Goal: Task Accomplishment & Management: Use online tool/utility

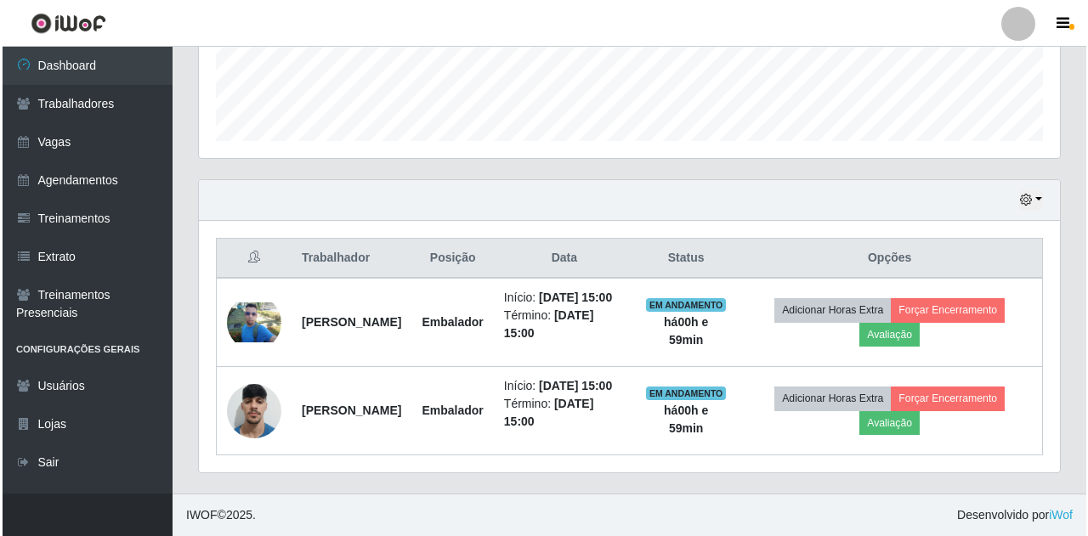
scroll to position [353, 861]
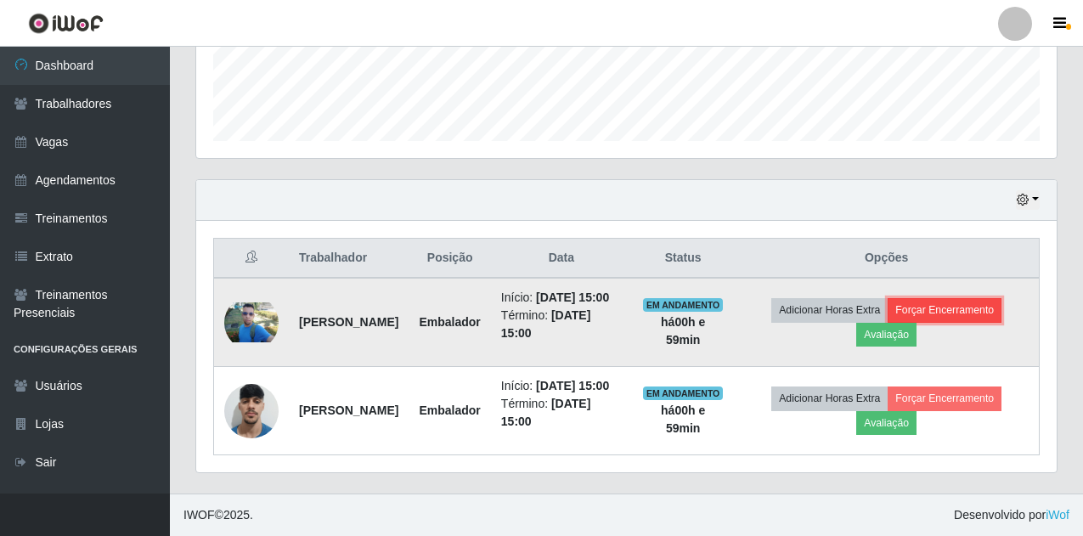
click at [958, 298] on button "Forçar Encerramento" at bounding box center [945, 310] width 114 height 24
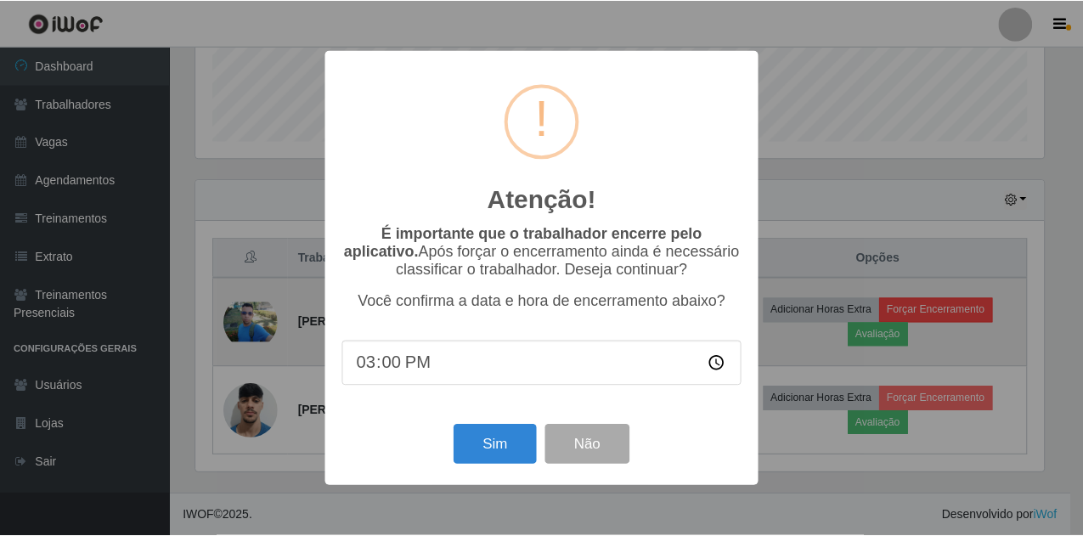
scroll to position [353, 852]
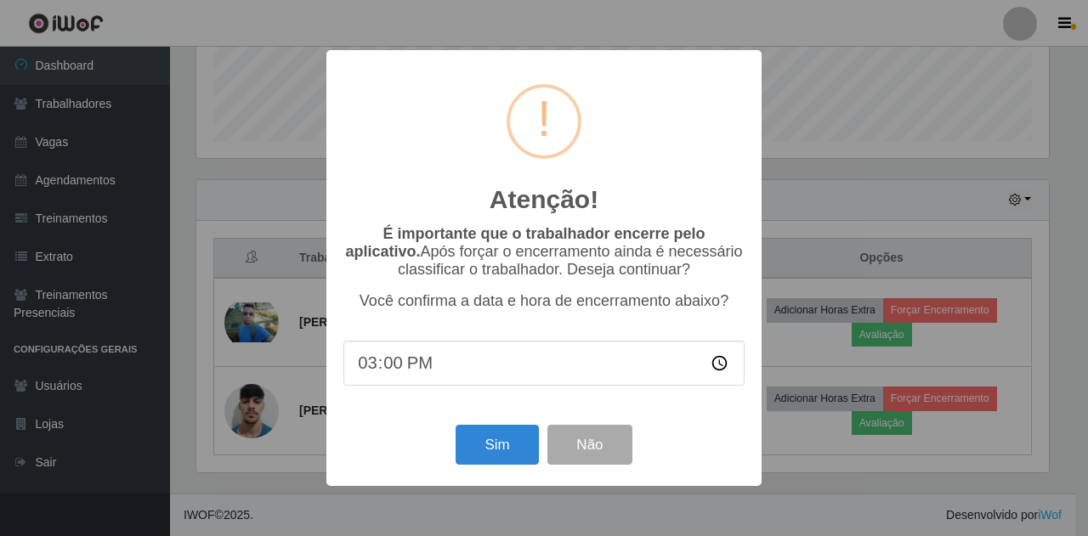
click at [416, 378] on input "15:00" at bounding box center [543, 363] width 401 height 45
type input "21:00"
click at [483, 447] on button "Sim" at bounding box center [496, 445] width 82 height 40
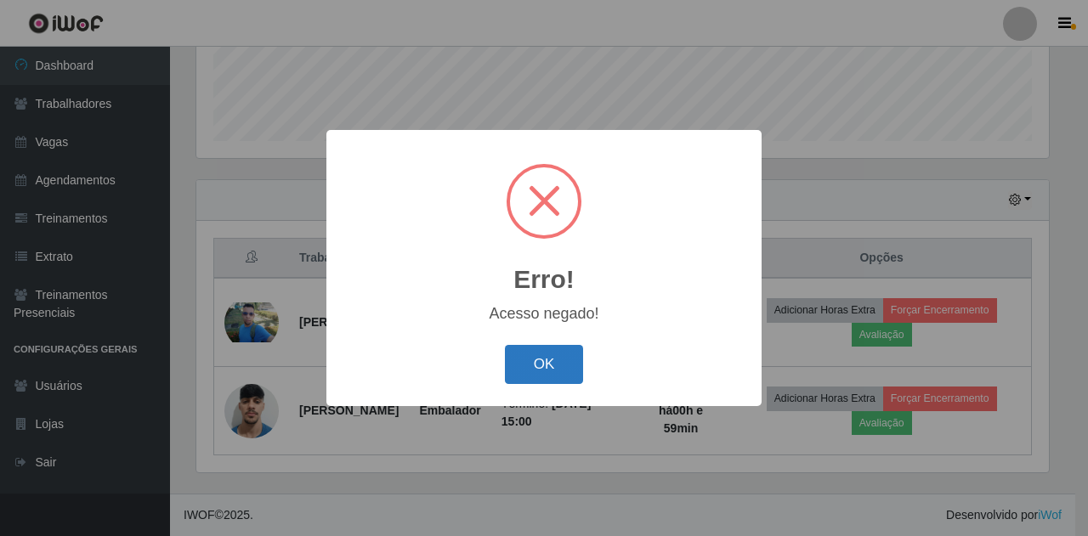
click at [540, 367] on button "OK" at bounding box center [544, 365] width 79 height 40
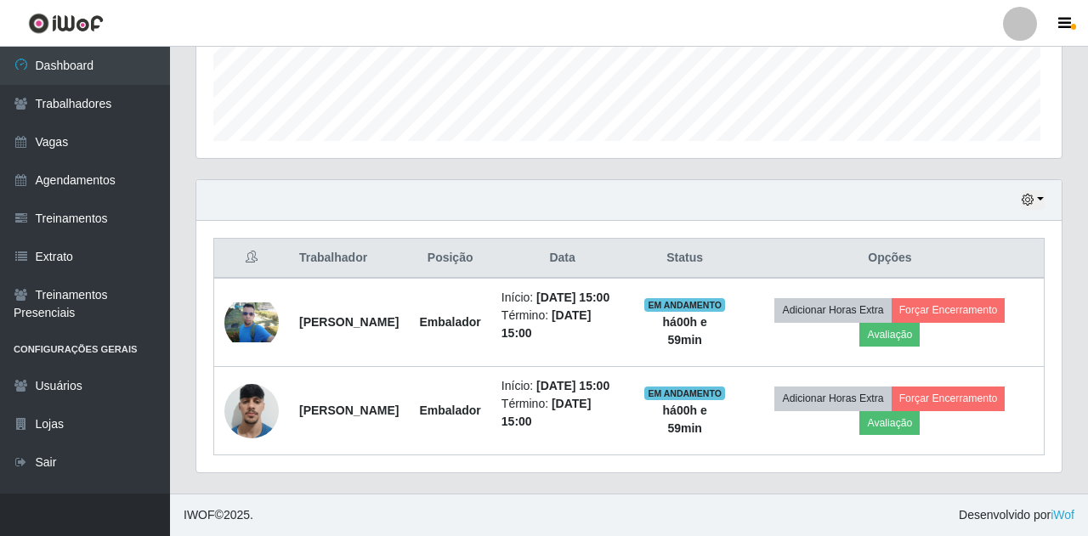
scroll to position [353, 861]
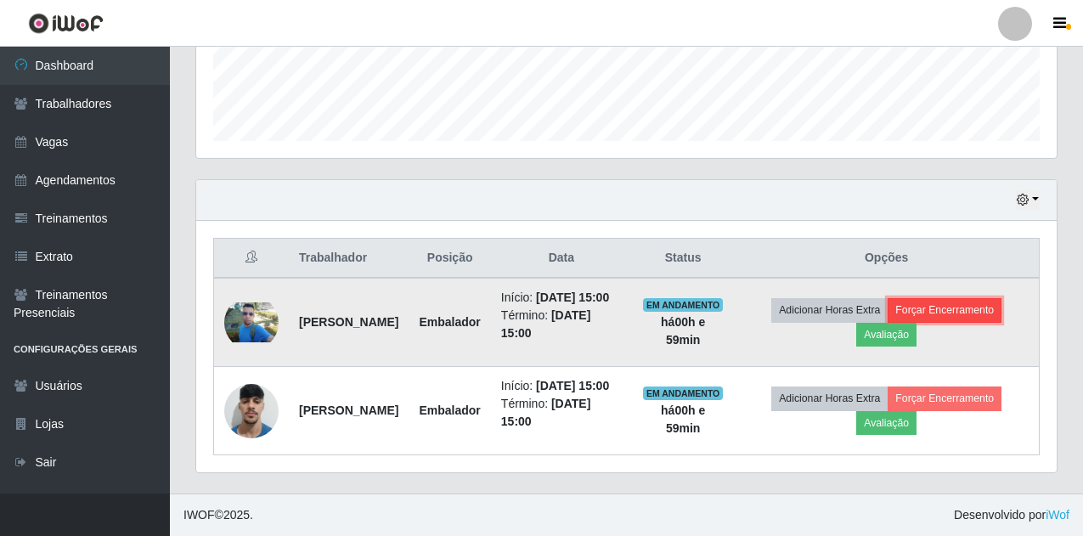
click at [949, 298] on button "Forçar Encerramento" at bounding box center [945, 310] width 114 height 24
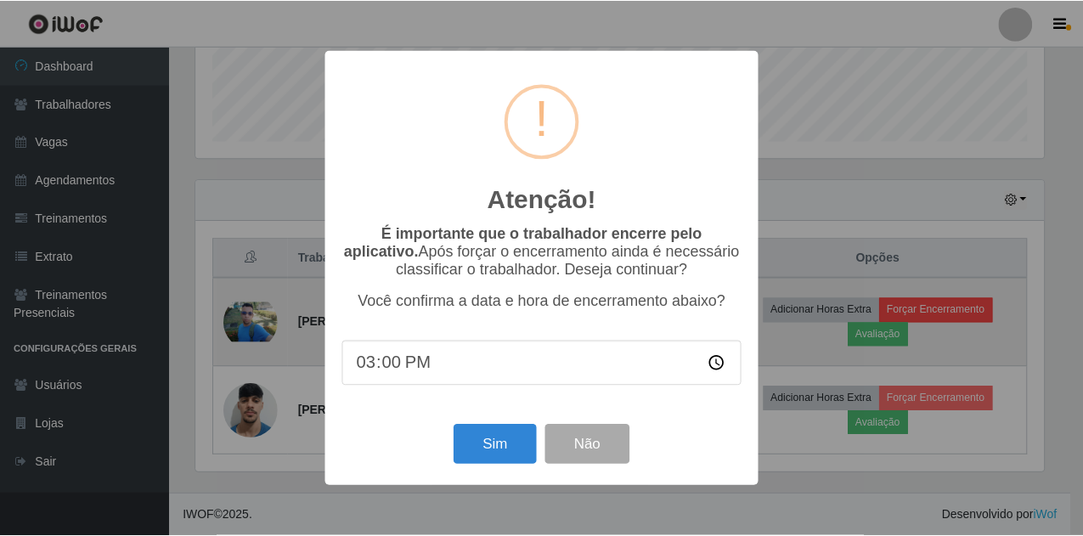
scroll to position [353, 852]
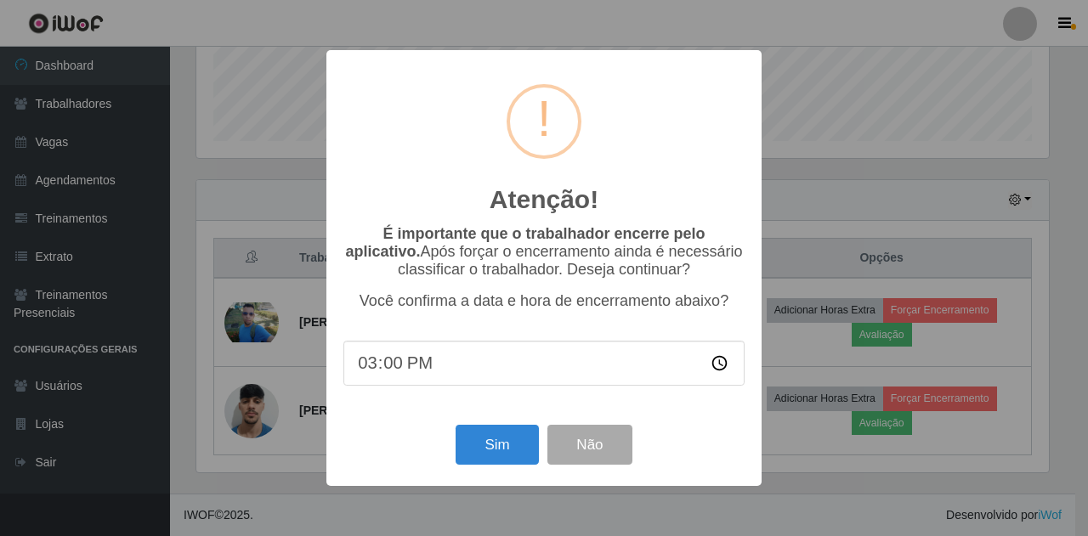
click at [427, 368] on input "15:00" at bounding box center [543, 363] width 401 height 45
type input "21:00"
click at [515, 452] on button "Sim" at bounding box center [496, 445] width 82 height 40
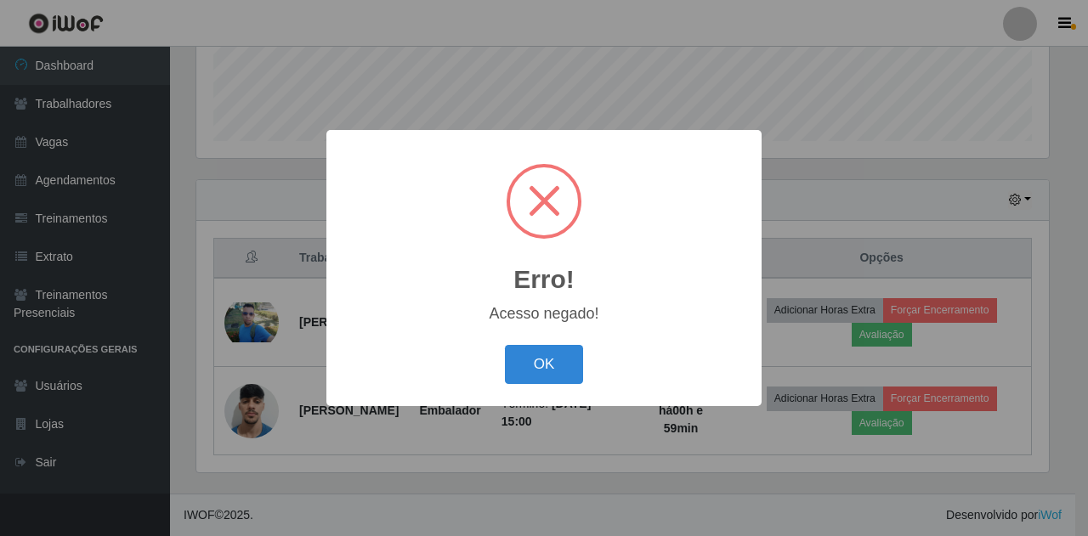
click at [584, 382] on div "OK Cancel" at bounding box center [543, 364] width 401 height 48
click at [552, 376] on button "OK" at bounding box center [544, 365] width 79 height 40
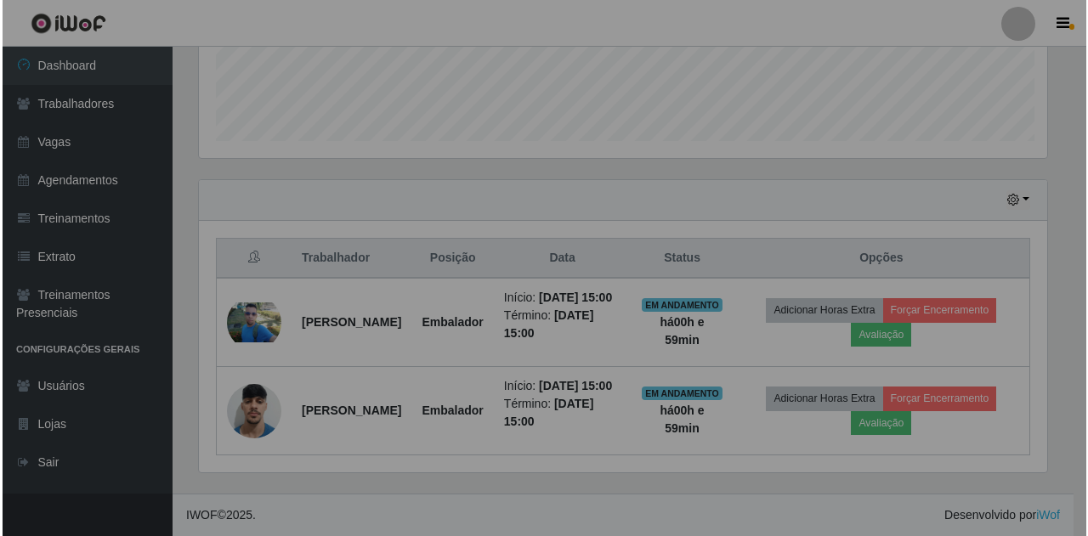
scroll to position [353, 861]
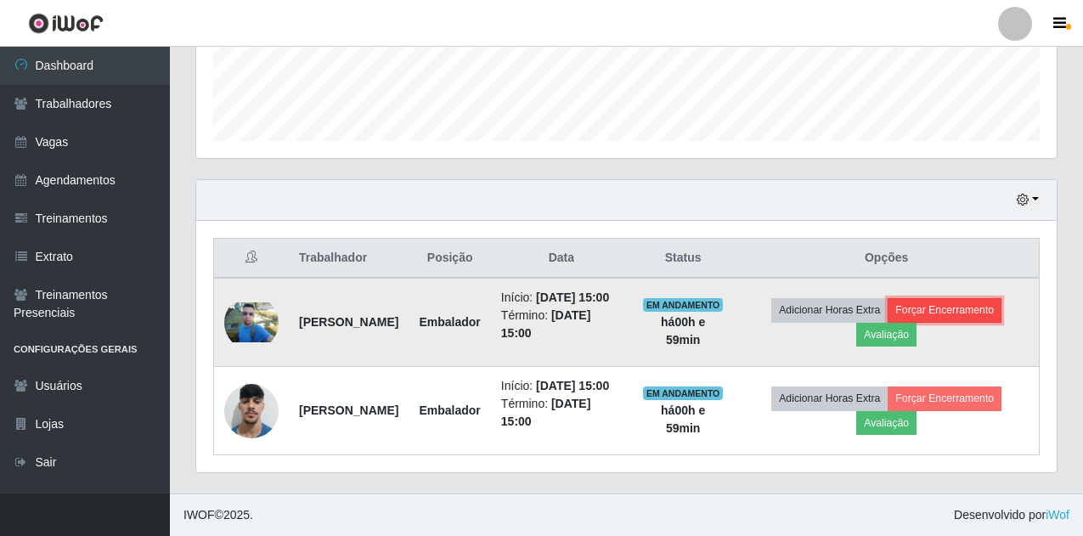
click at [988, 298] on button "Forçar Encerramento" at bounding box center [945, 310] width 114 height 24
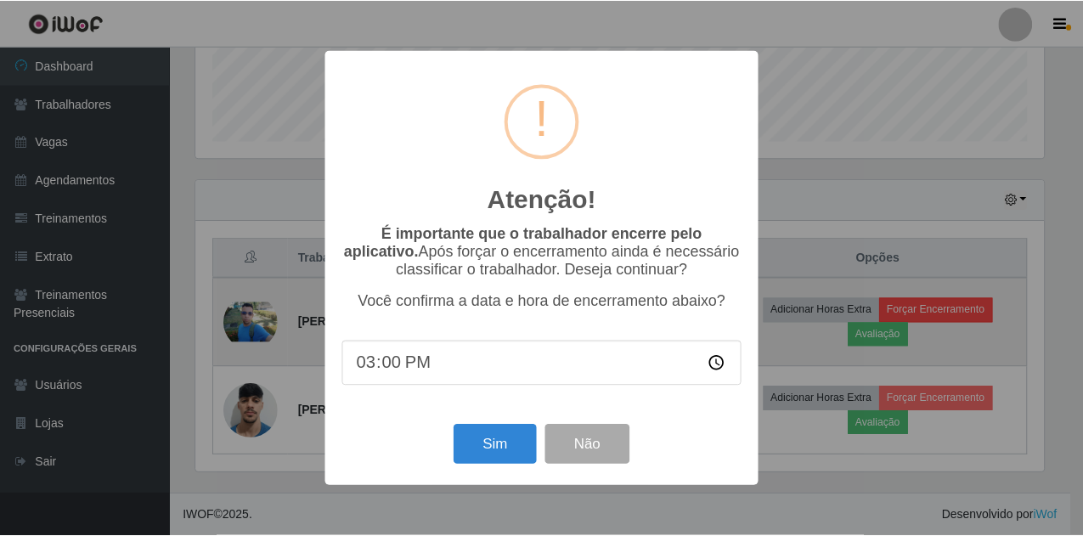
scroll to position [353, 852]
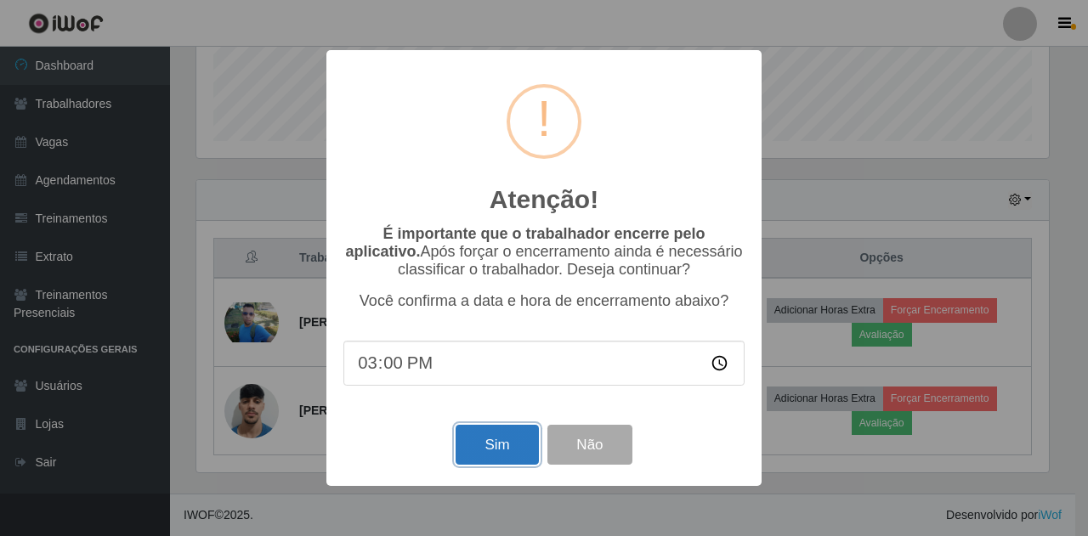
click at [505, 453] on button "Sim" at bounding box center [496, 445] width 82 height 40
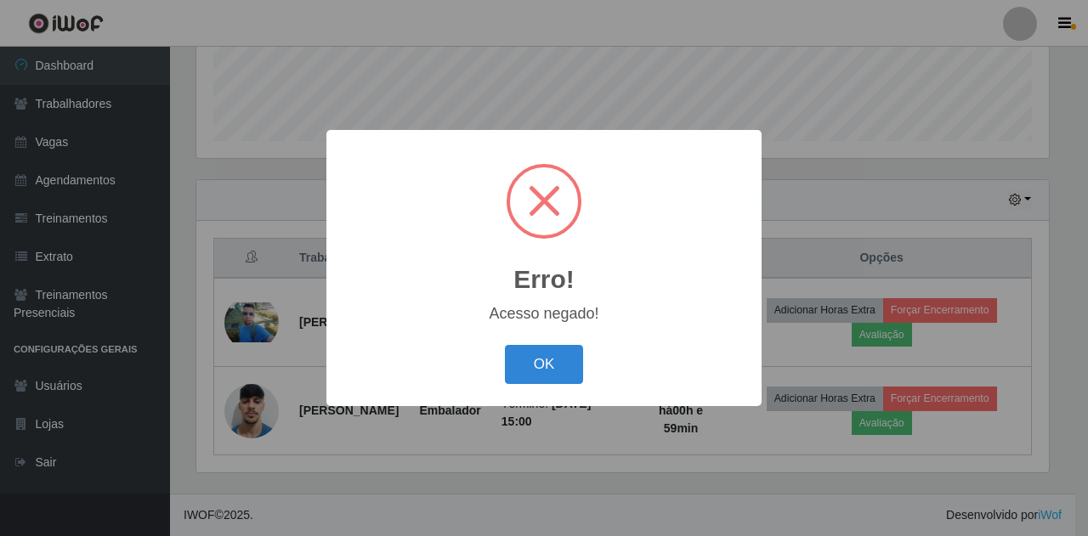
click at [913, 347] on div "Erro! × Acesso negado! OK Cancel" at bounding box center [544, 268] width 1088 height 536
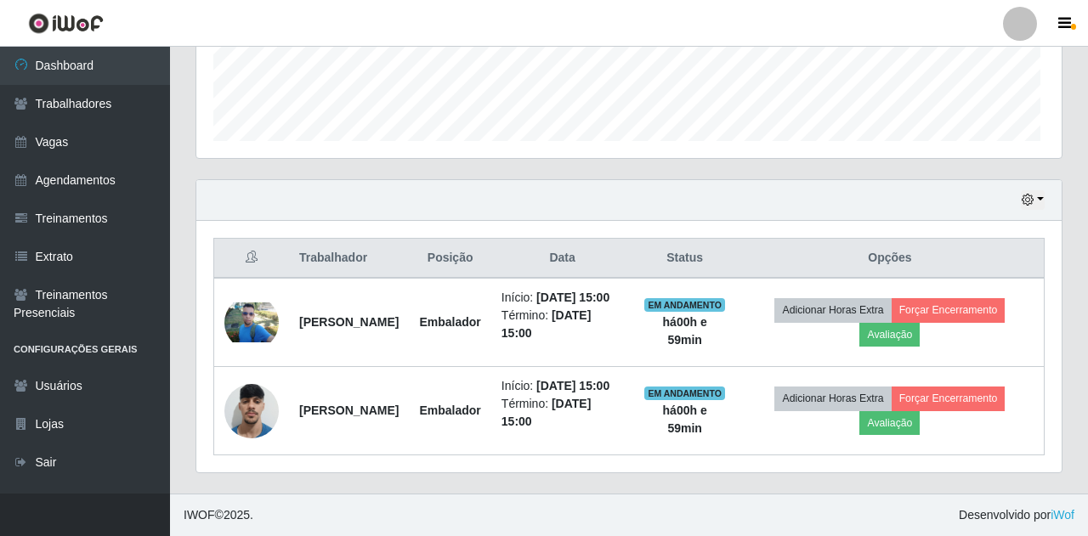
scroll to position [353, 861]
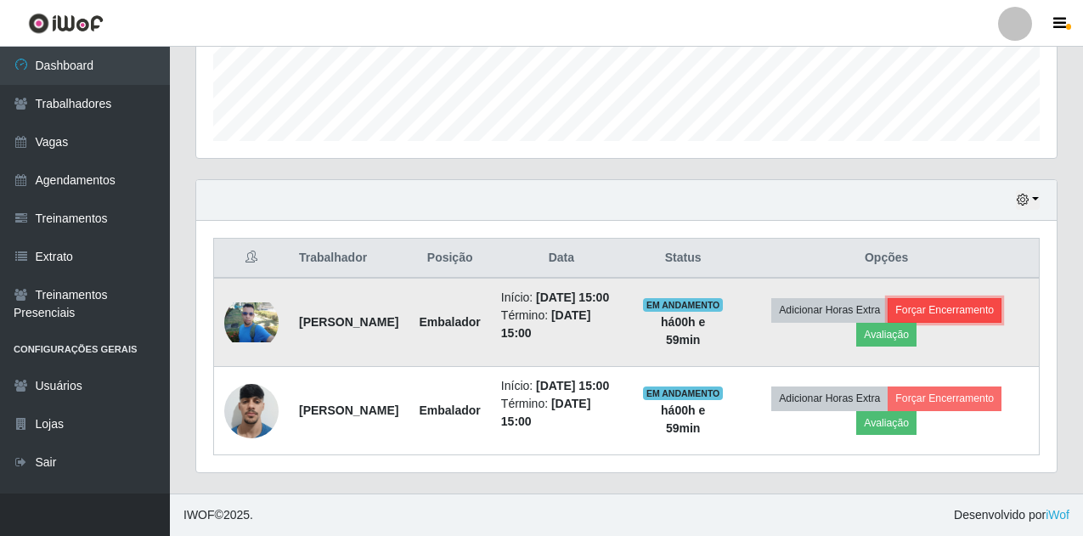
click at [1002, 298] on button "Forçar Encerramento" at bounding box center [945, 310] width 114 height 24
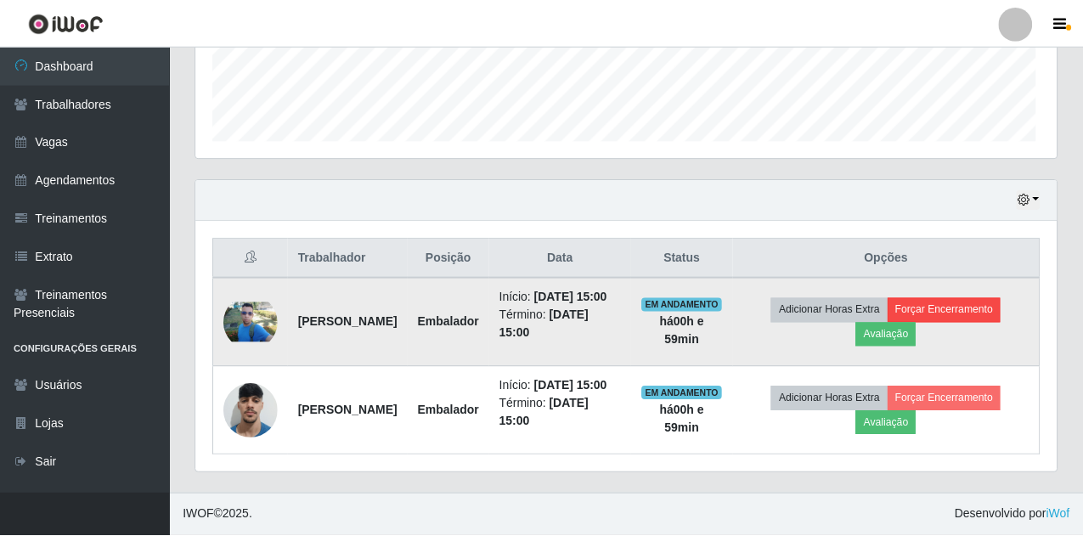
scroll to position [353, 852]
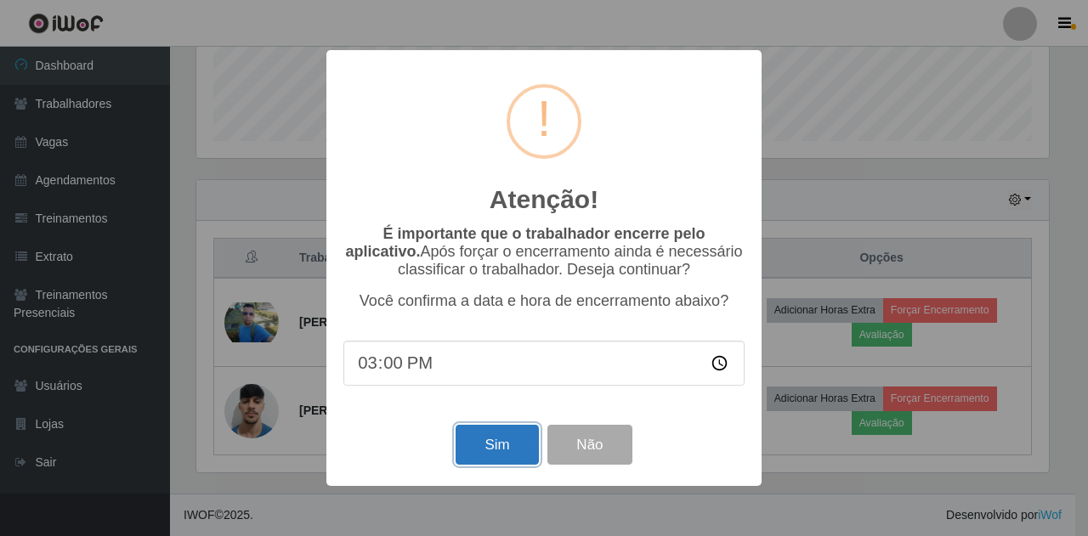
click at [511, 461] on button "Sim" at bounding box center [496, 445] width 82 height 40
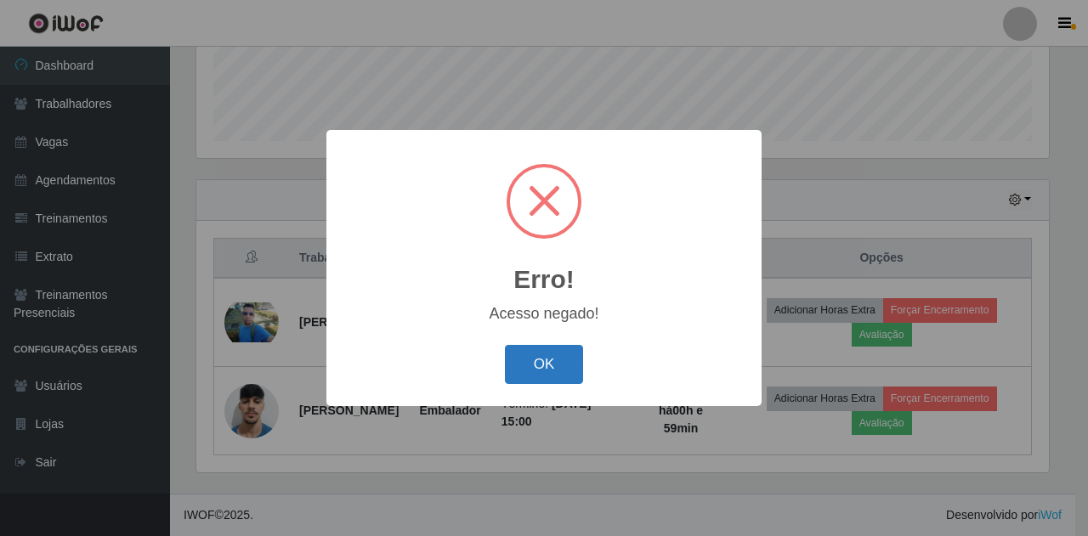
click at [532, 366] on button "OK" at bounding box center [544, 365] width 79 height 40
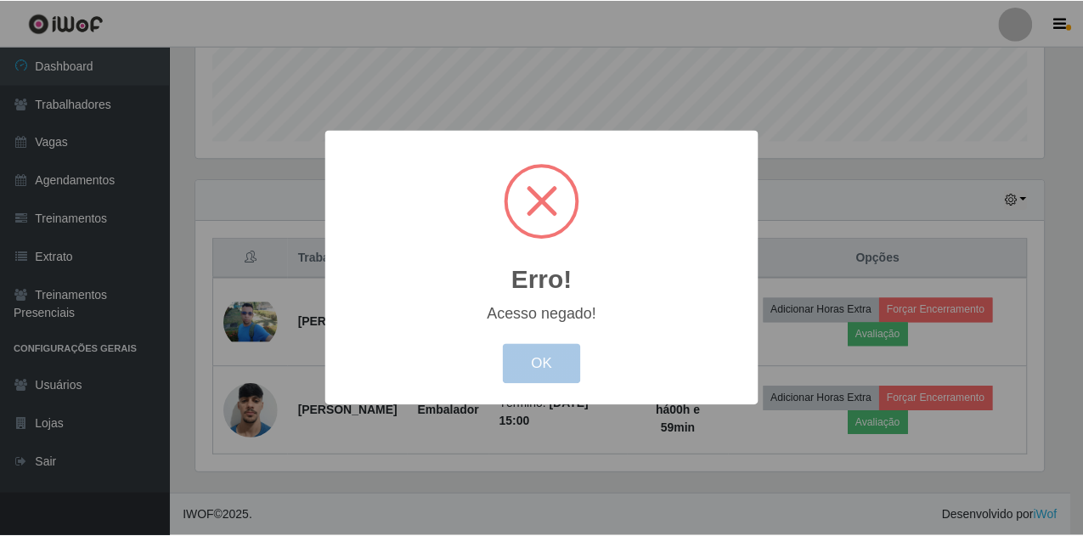
scroll to position [0, 0]
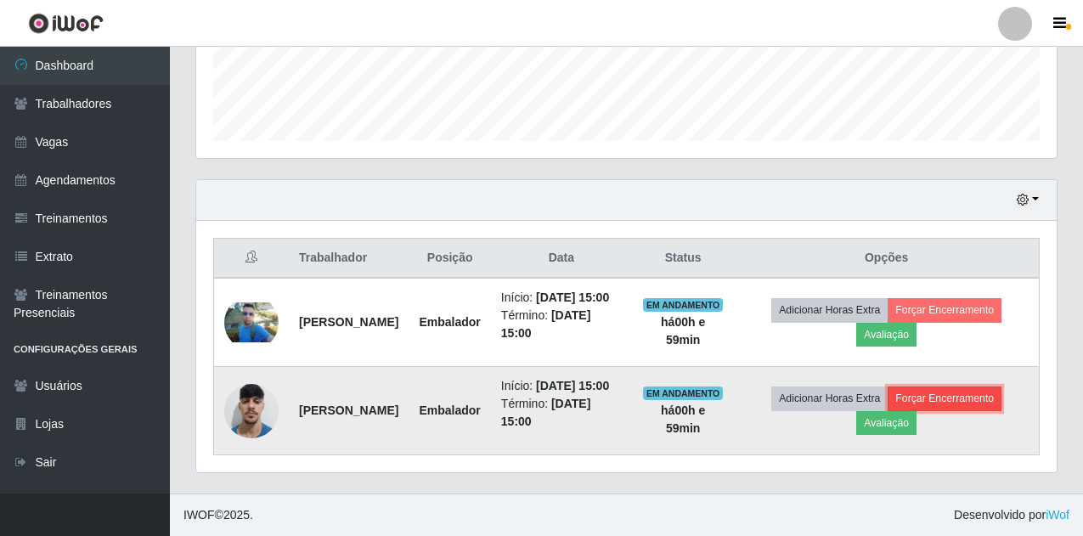
click at [982, 393] on button "Forçar Encerramento" at bounding box center [945, 399] width 114 height 24
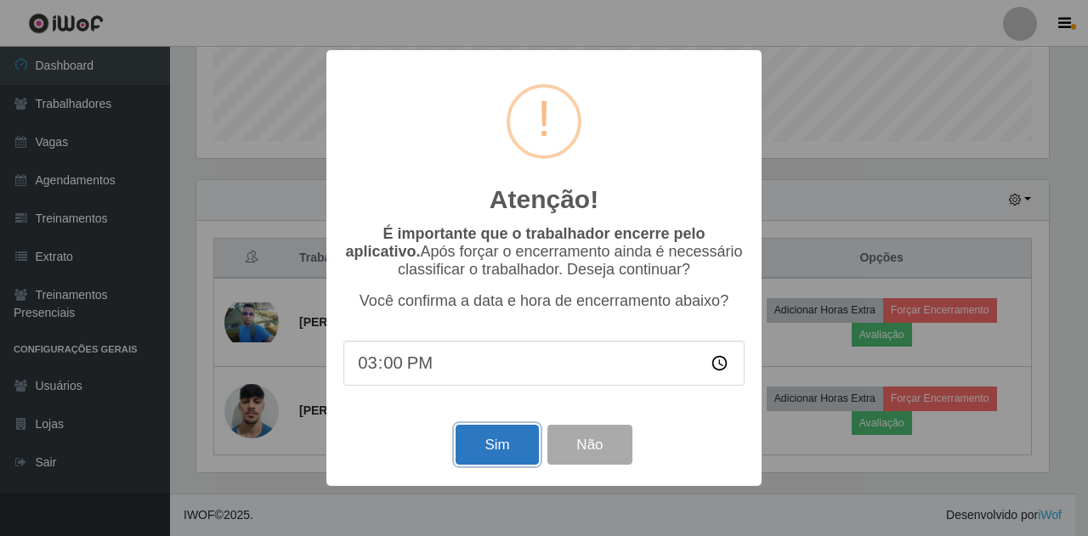
click at [533, 461] on button "Sim" at bounding box center [496, 445] width 82 height 40
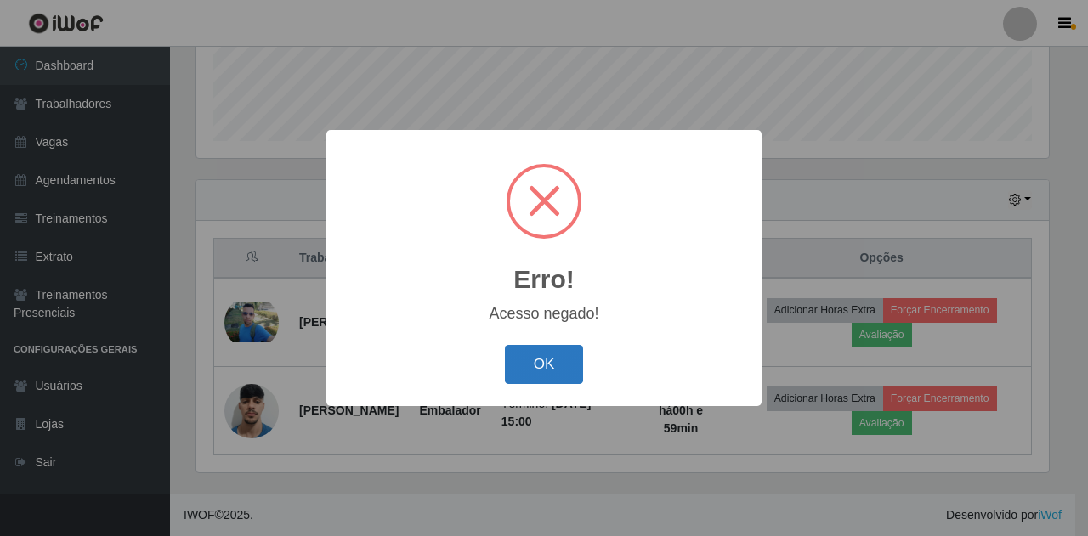
click at [529, 363] on button "OK" at bounding box center [544, 365] width 79 height 40
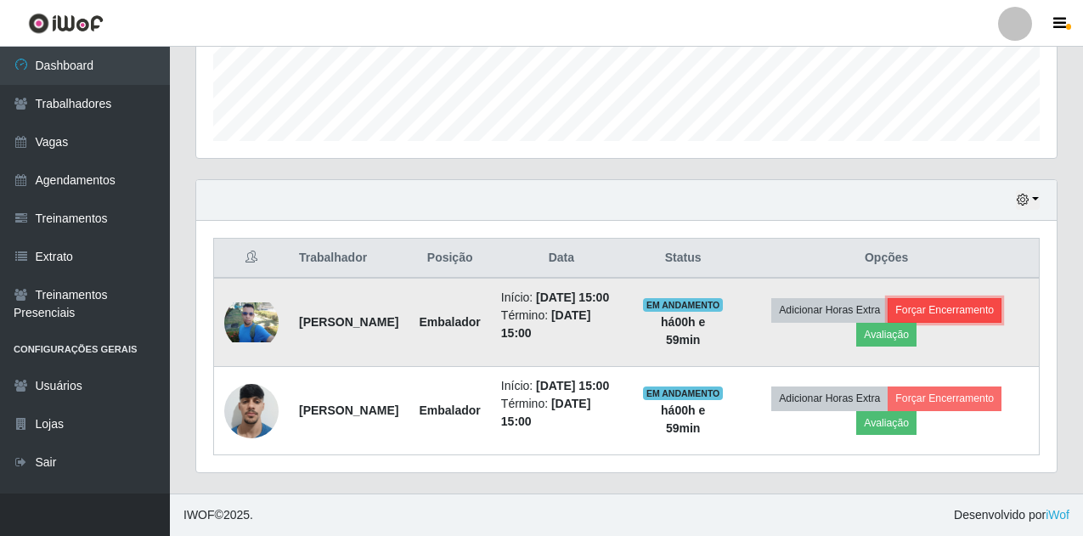
click at [960, 298] on button "Forçar Encerramento" at bounding box center [945, 310] width 114 height 24
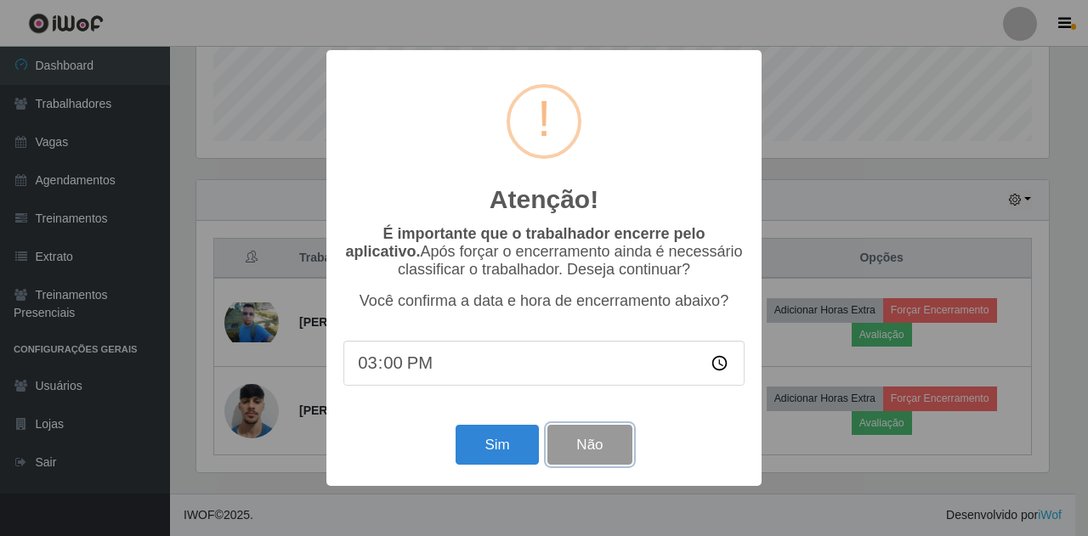
click at [600, 455] on button "Não" at bounding box center [589, 445] width 84 height 40
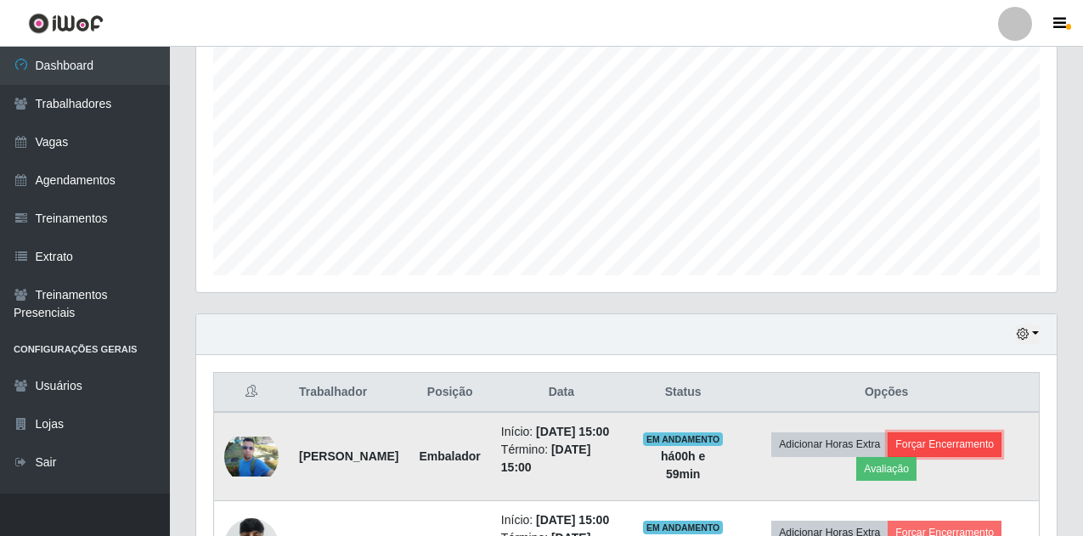
click at [986, 456] on button "Forçar Encerramento" at bounding box center [945, 444] width 114 height 24
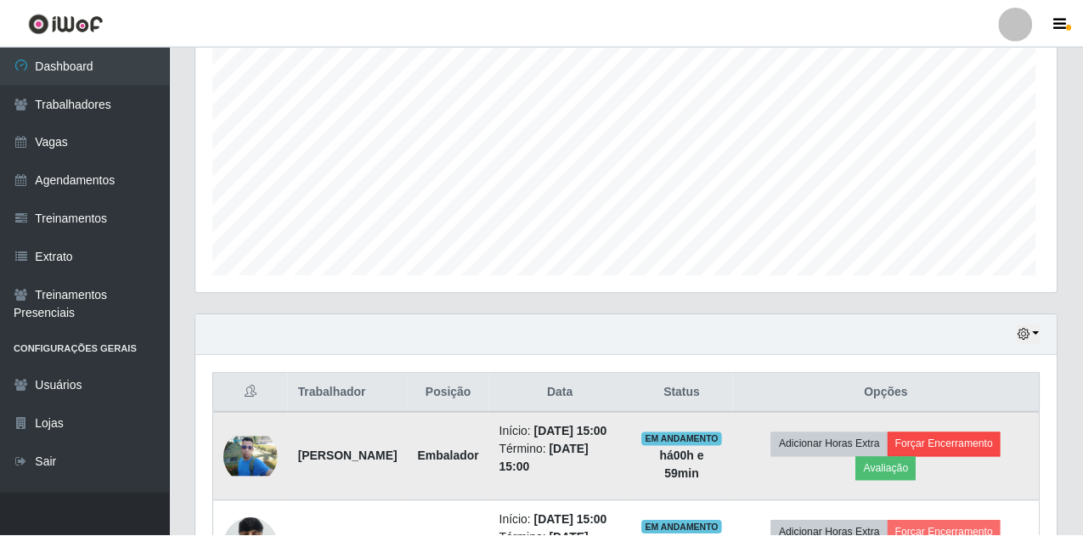
scroll to position [353, 852]
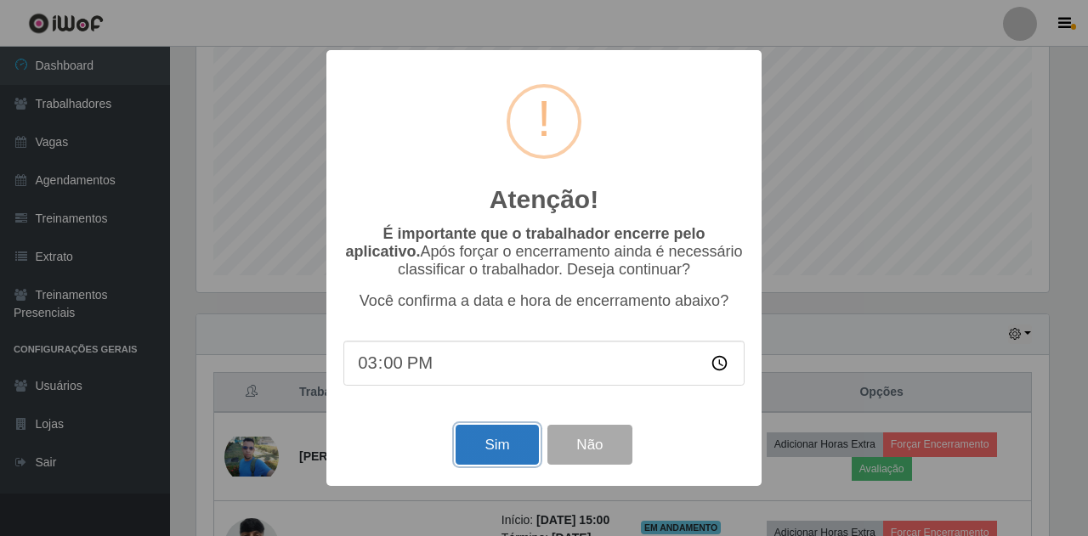
click at [489, 430] on button "Sim" at bounding box center [496, 445] width 82 height 40
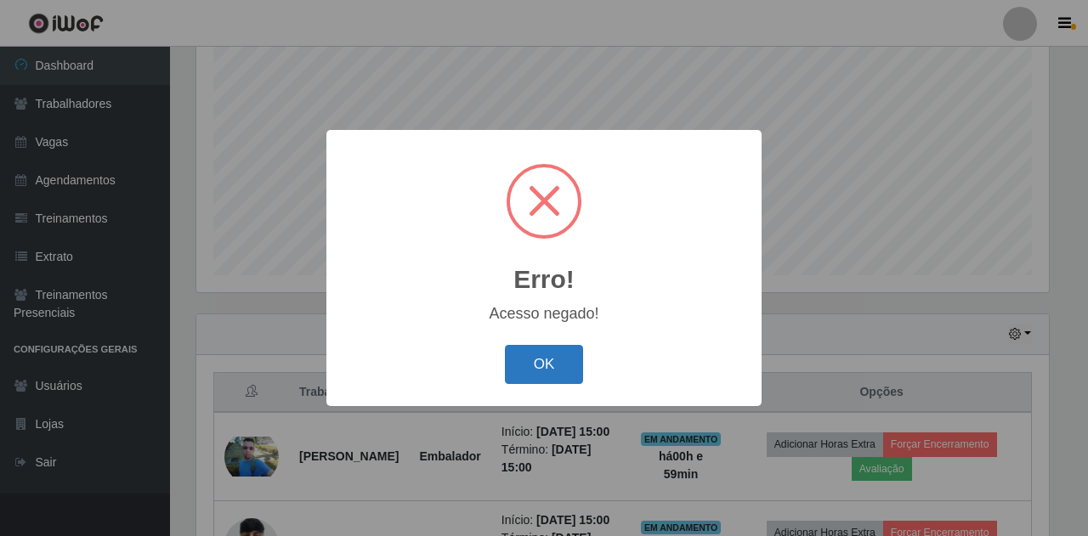
click at [545, 375] on button "OK" at bounding box center [544, 365] width 79 height 40
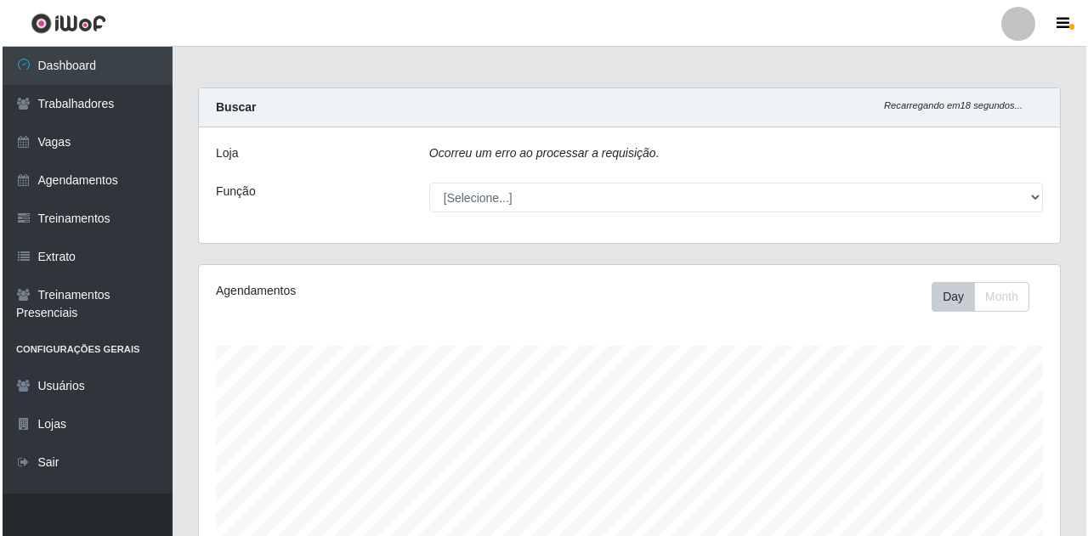
scroll to position [0, 0]
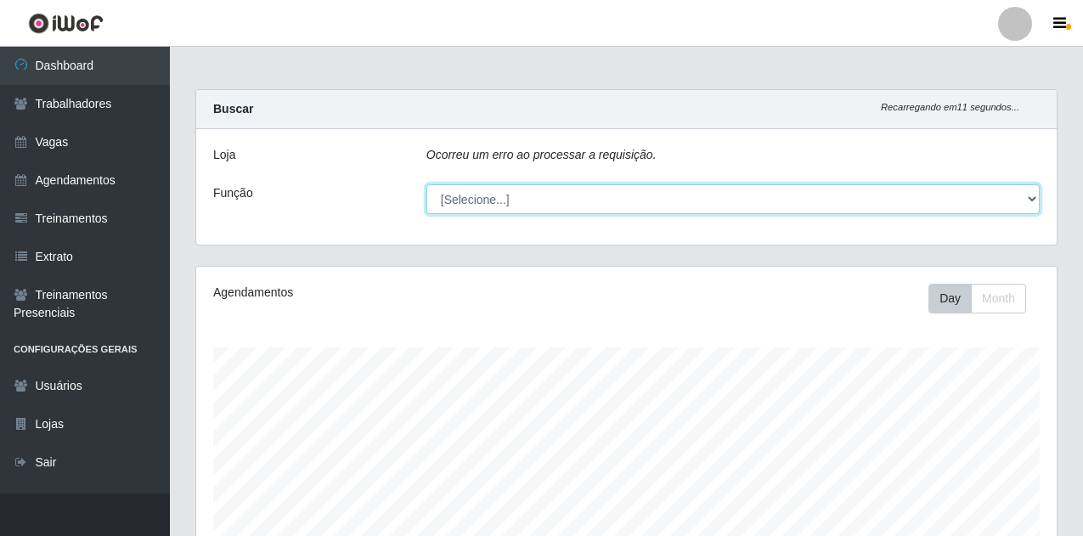
click at [868, 202] on select "[Selecione...] Auxiliar de Estacionamento Auxiliar de Estacionamento + Auxiliar…" at bounding box center [733, 199] width 613 height 30
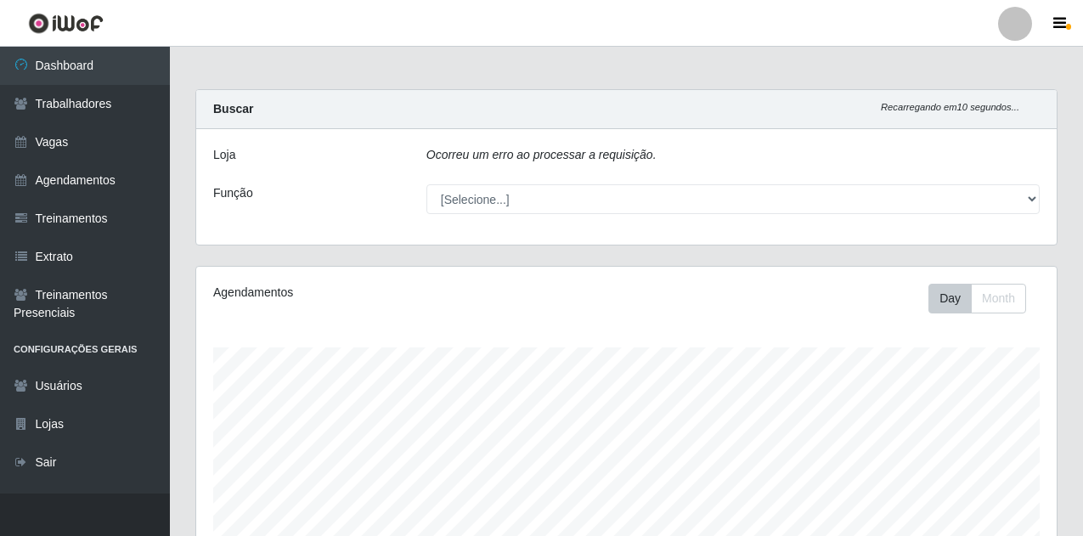
click at [677, 148] on div "Ocorreu um erro ao processar a requisição." at bounding box center [733, 158] width 639 height 25
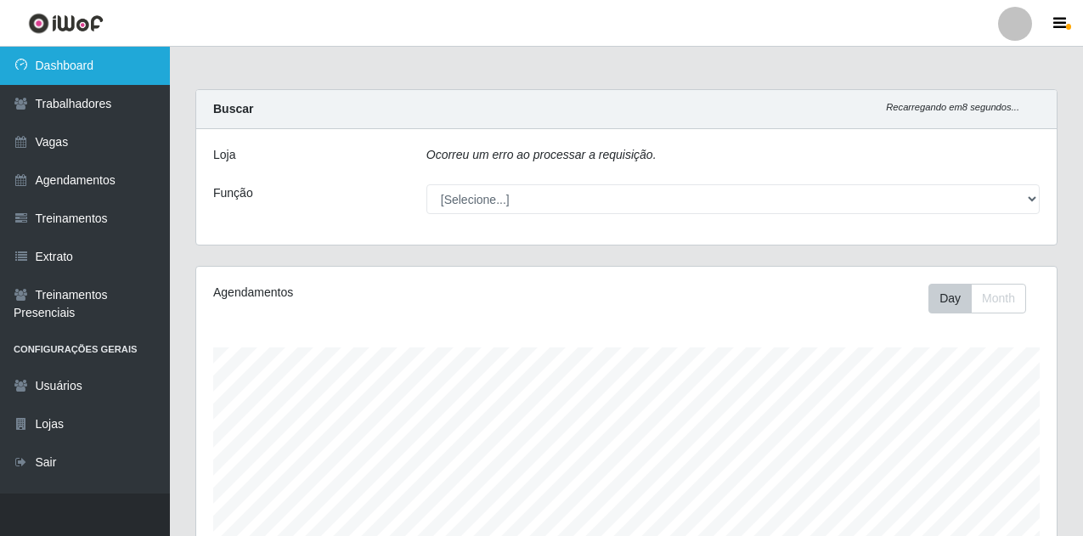
click at [92, 68] on link "Dashboard" at bounding box center [85, 66] width 170 height 38
